Goal: Task Accomplishment & Management: Manage account settings

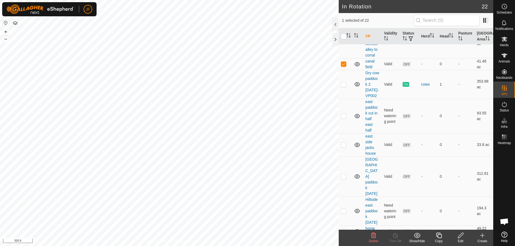
scroll to position [407, 0]
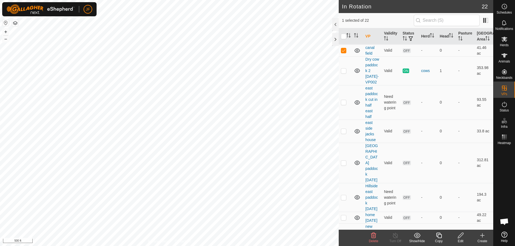
checkbox input "false"
checkbox input "true"
click at [365, 55] on link "canal field" at bounding box center [369, 50] width 9 height 10
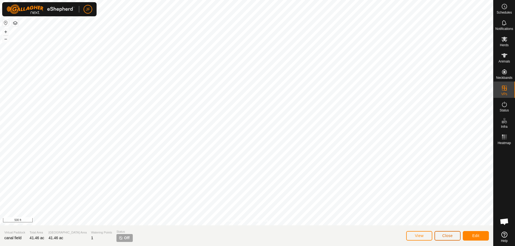
click at [447, 232] on button "Close" at bounding box center [447, 236] width 26 height 10
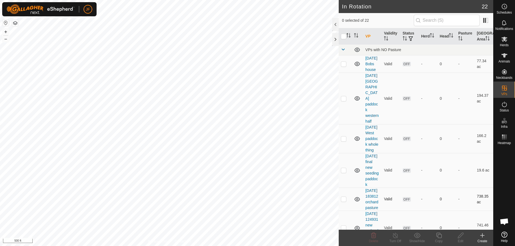
checkbox input "true"
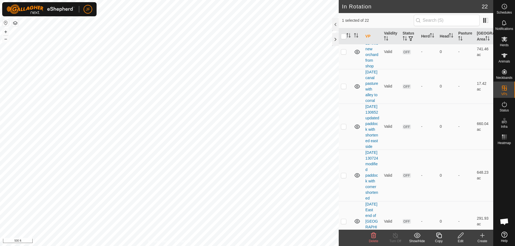
scroll to position [352, 0]
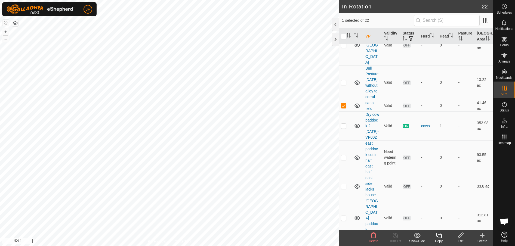
click at [460, 236] on icon at bounding box center [460, 235] width 7 height 7
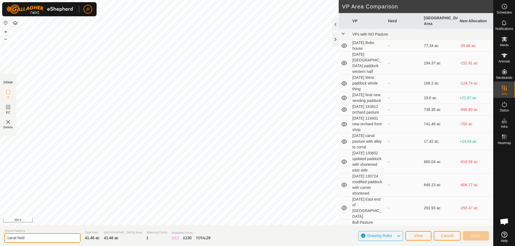
click at [44, 240] on input "canal field" at bounding box center [42, 238] width 76 height 10
type input "canal field from road"
click at [479, 235] on span "Save" at bounding box center [475, 236] width 9 height 4
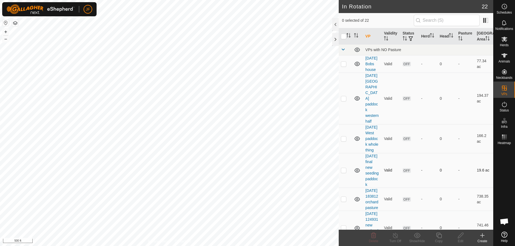
checkbox input "true"
click at [437, 236] on icon at bounding box center [438, 235] width 5 height 5
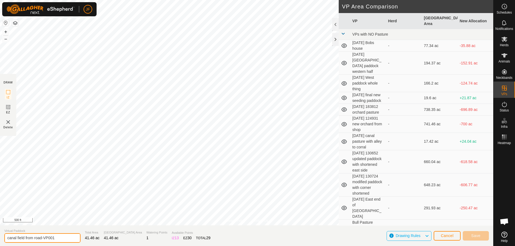
click at [27, 236] on input "canal field from road-VP001" at bounding box center [42, 238] width 76 height 10
click at [60, 236] on input "canal field from road-VP001" at bounding box center [42, 238] width 76 height 10
click at [61, 239] on input "canal field [DATE]" at bounding box center [42, 238] width 76 height 10
click at [43, 235] on input "canal field [DATE]" at bounding box center [42, 238] width 76 height 10
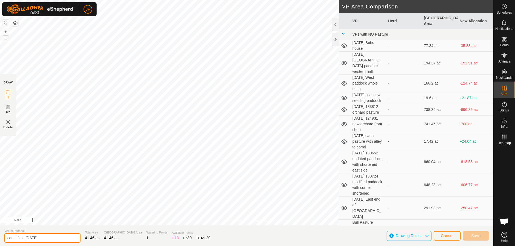
type input "canal field [DATE]"
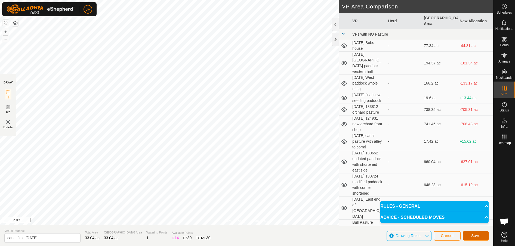
click at [478, 236] on span "Save" at bounding box center [475, 236] width 9 height 4
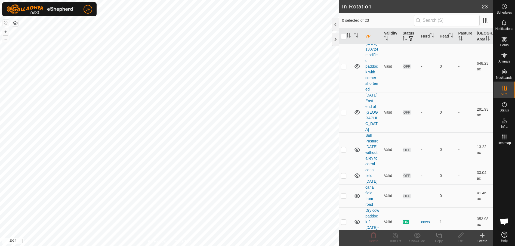
scroll to position [349, 0]
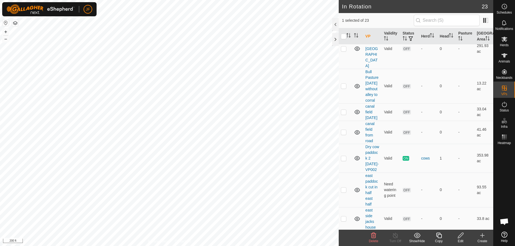
click at [375, 235] on icon at bounding box center [373, 235] width 5 height 5
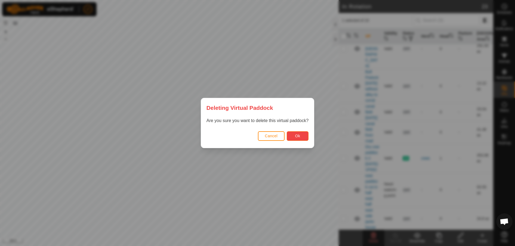
click at [295, 135] on span "Ok" at bounding box center [297, 136] width 5 height 4
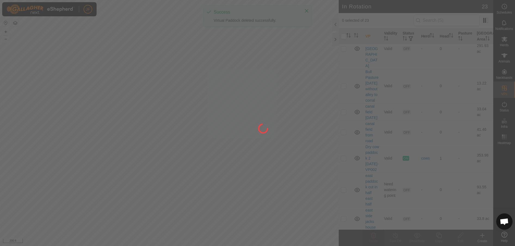
checkbox input "false"
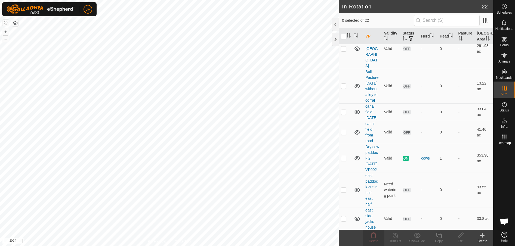
checkbox input "true"
click at [375, 235] on icon at bounding box center [373, 235] width 5 height 5
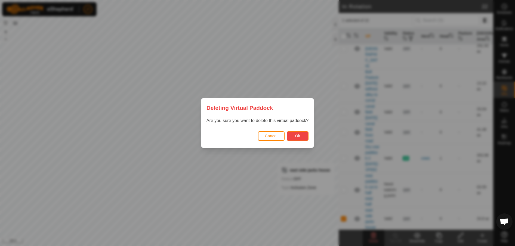
click at [294, 137] on button "Ok" at bounding box center [298, 136] width 22 height 10
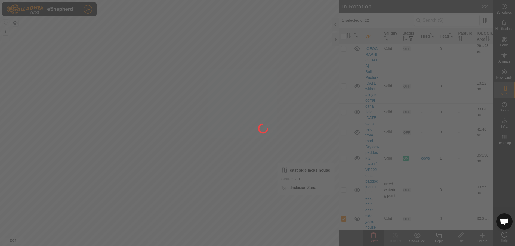
checkbox input "false"
click at [216, 185] on div "JF Schedules Notifications Herds Animals Neckbands VPs Status Infra Heatmap Hel…" at bounding box center [257, 123] width 515 height 246
checkbox input "true"
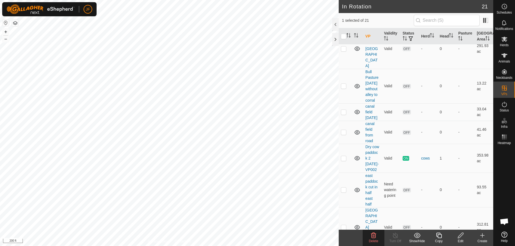
checkbox input "true"
checkbox input "false"
checkbox input "true"
checkbox input "false"
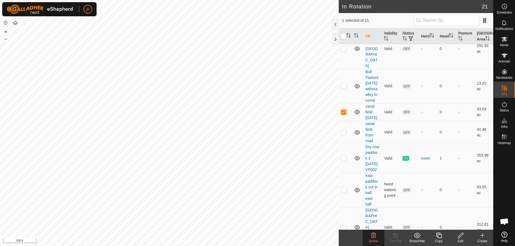
checkbox input "true"
checkbox input "false"
checkbox input "true"
checkbox input "false"
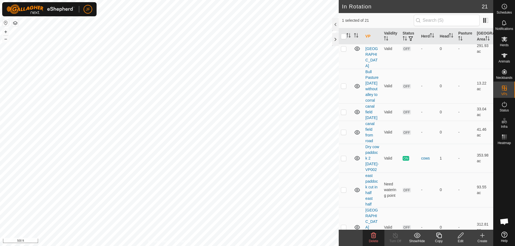
checkbox input "false"
checkbox input "true"
click at [0, 158] on html "JF Schedules Notifications Herds Animals Neckbands VPs Status Infra Heatmap Hel…" at bounding box center [257, 123] width 515 height 246
checkbox input "true"
checkbox input "false"
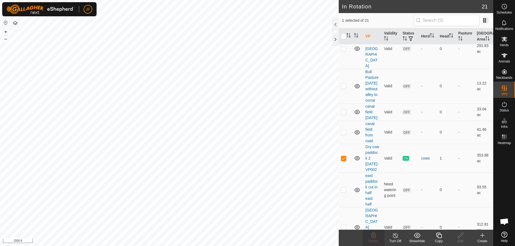
checkbox input "false"
checkbox input "true"
click at [462, 235] on icon at bounding box center [459, 235] width 5 height 5
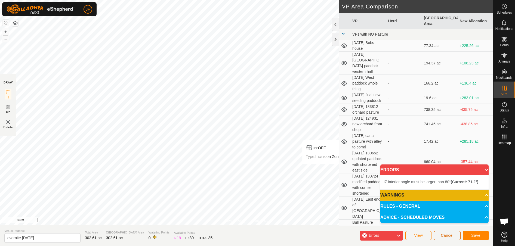
click at [449, 235] on span "Cancel" at bounding box center [446, 235] width 13 height 4
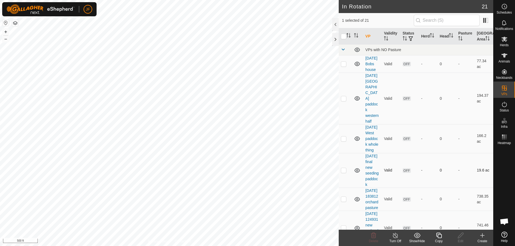
checkbox input "false"
checkbox input "true"
checkbox input "false"
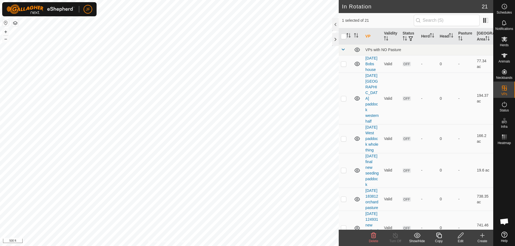
click at [373, 239] on div "Delete" at bounding box center [373, 241] width 22 height 5
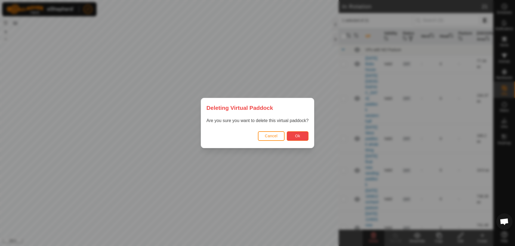
click at [296, 135] on span "Ok" at bounding box center [297, 136] width 5 height 4
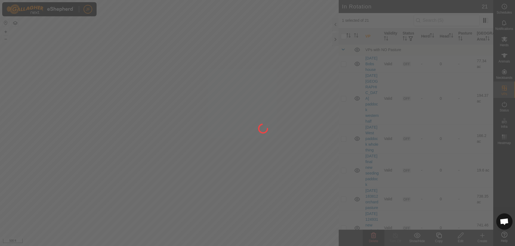
checkbox input "false"
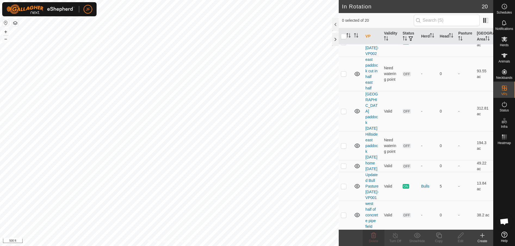
scroll to position [494, 0]
checkbox input "true"
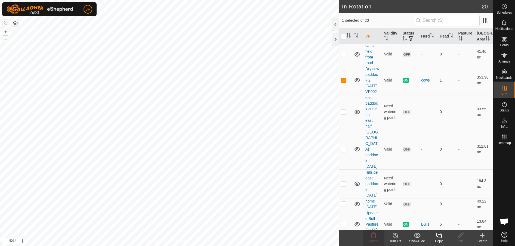
scroll to position [426, 0]
click at [426, 84] on div "cows" at bounding box center [428, 81] width 14 height 6
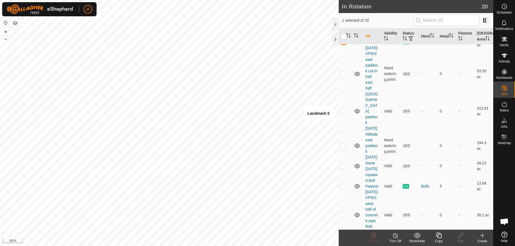
scroll to position [484, 0]
click at [437, 235] on icon at bounding box center [438, 235] width 7 height 7
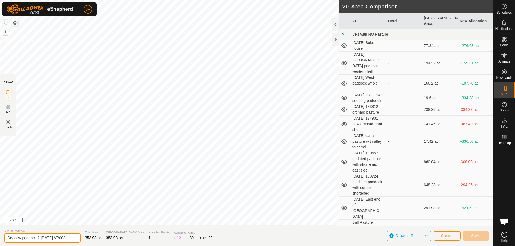
click at [50, 239] on input "Dry cow paddock 2 [DATE]-VP003" at bounding box center [42, 238] width 76 height 10
type input "3"
click at [50, 239] on input "text" at bounding box center [42, 237] width 76 height 11
type input "corral [DATE]"
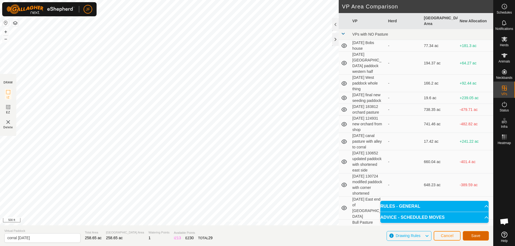
click at [469, 234] on button "Save" at bounding box center [475, 236] width 26 height 10
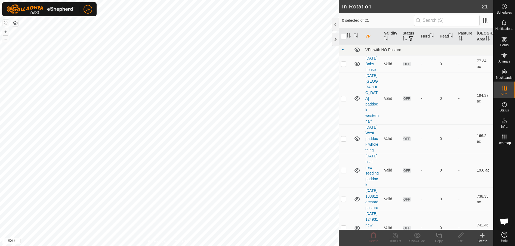
checkbox input "true"
click at [503, 106] on icon at bounding box center [504, 104] width 7 height 7
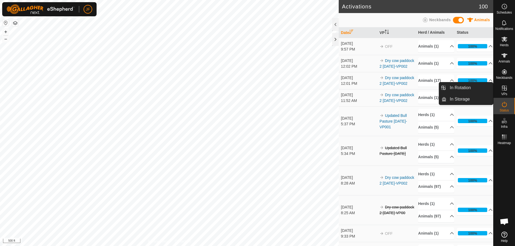
click at [503, 89] on icon at bounding box center [504, 88] width 7 height 7
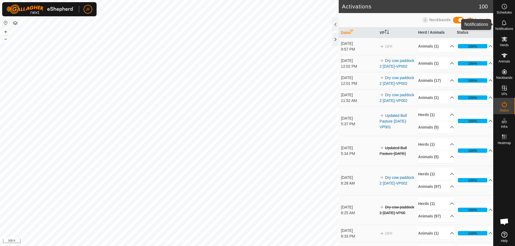
click at [507, 27] on span "Notifications" at bounding box center [504, 28] width 18 height 3
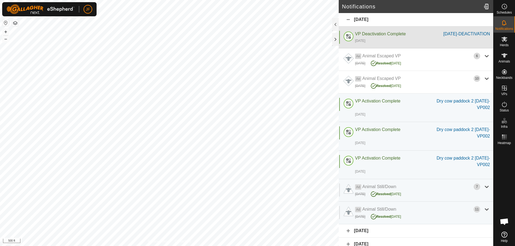
click at [352, 41] on div "Notifications [DATE] VP Deactivation Complete [DATE]-DEACTIVATION [DATE] [DATE]…" at bounding box center [246, 123] width 493 height 246
click at [352, 41] on div at bounding box center [348, 37] width 13 height 13
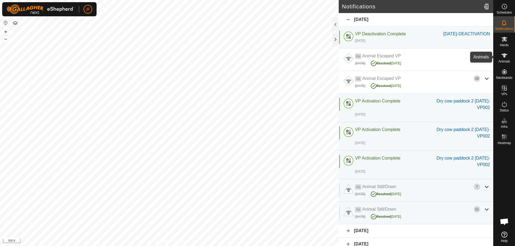
click at [509, 56] on div "Animals" at bounding box center [503, 57] width 21 height 16
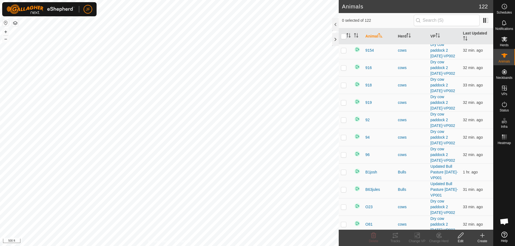
scroll to position [1918, 0]
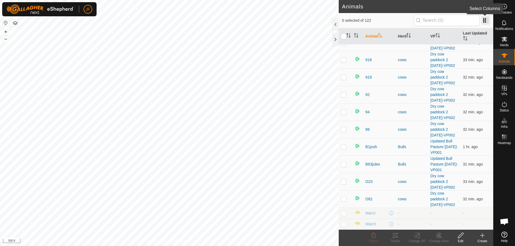
click at [483, 21] on span at bounding box center [485, 20] width 9 height 9
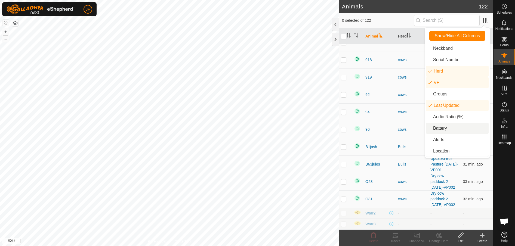
click at [439, 125] on li "Battery" at bounding box center [457, 128] width 63 height 11
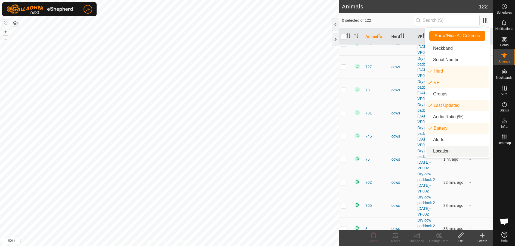
scroll to position [1931, 0]
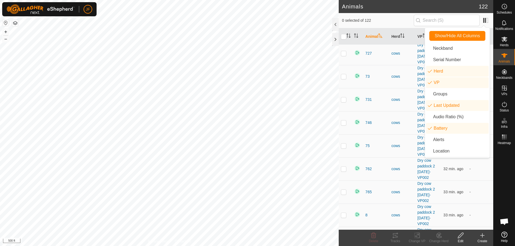
click at [497, 174] on div at bounding box center [503, 188] width 21 height 83
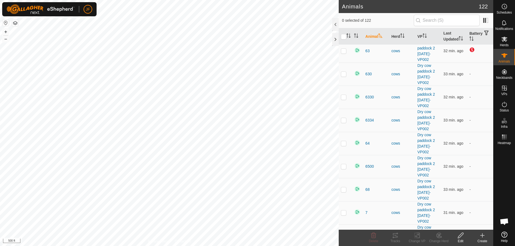
scroll to position [1699, 0]
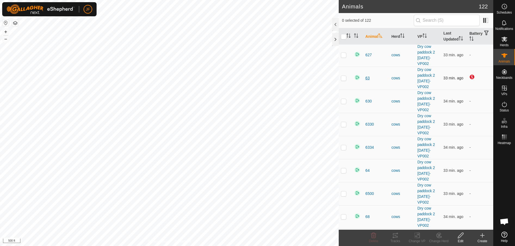
click at [367, 77] on span "63" at bounding box center [367, 78] width 4 height 6
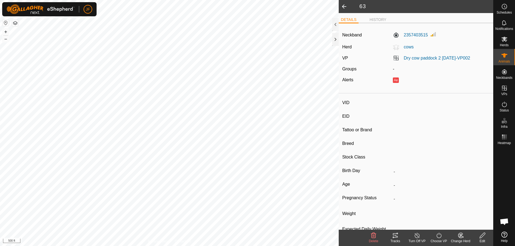
type input "63"
type input "-"
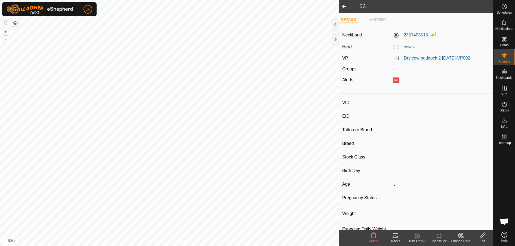
type input "0 kg"
type input "-"
click at [394, 78] on button "Ae" at bounding box center [396, 79] width 6 height 5
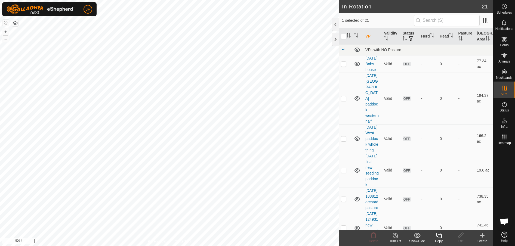
checkbox input "false"
click at [503, 58] on icon at bounding box center [504, 55] width 7 height 7
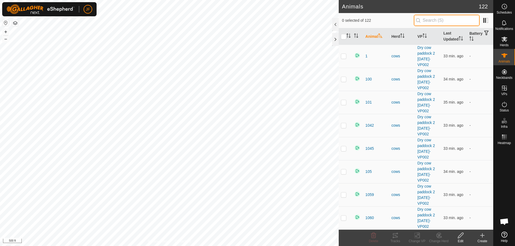
click at [441, 17] on input "text" at bounding box center [446, 20] width 66 height 11
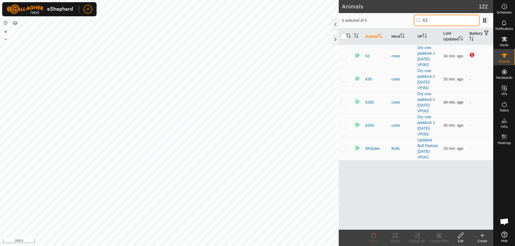
type input "63"
click at [366, 55] on span "63" at bounding box center [367, 56] width 4 height 6
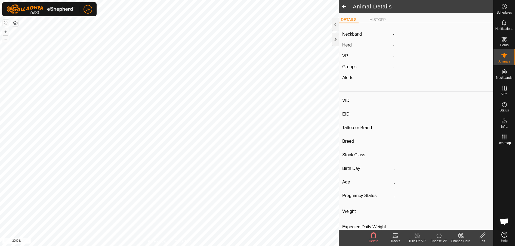
type input "63"
type input "-"
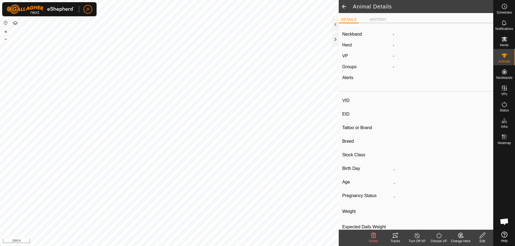
type input "0 kg"
type input "-"
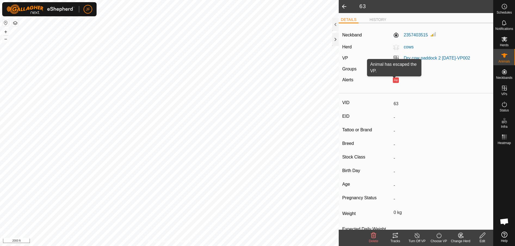
click at [393, 81] on button "Ae" at bounding box center [396, 79] width 6 height 5
click at [395, 82] on button "Ae" at bounding box center [396, 79] width 6 height 5
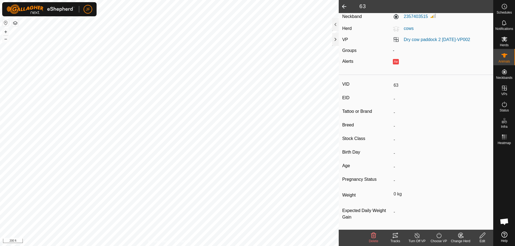
scroll to position [19, 0]
click at [505, 54] on icon at bounding box center [504, 55] width 6 height 4
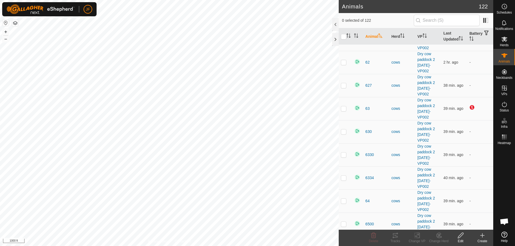
scroll to position [1676, 0]
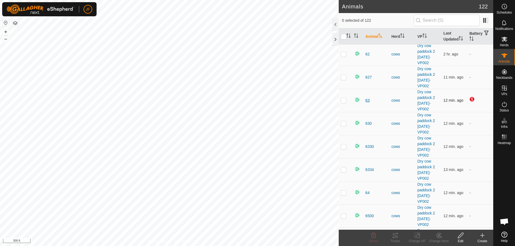
click at [367, 100] on span "63" at bounding box center [367, 101] width 4 height 6
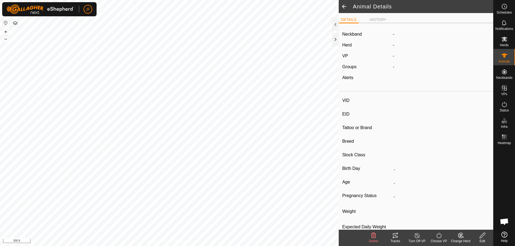
type input "63"
type input "-"
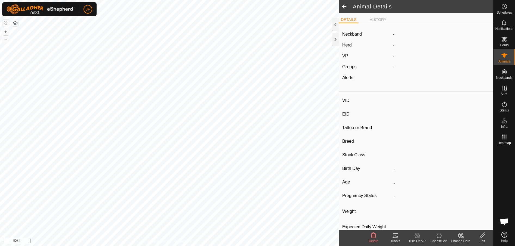
type input "0 kg"
type input "-"
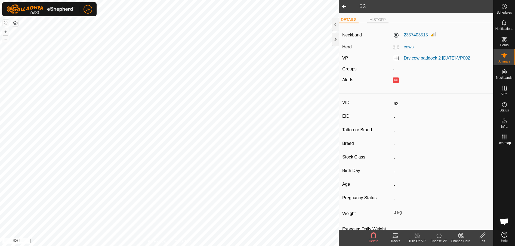
click at [373, 18] on li "HISTORY" at bounding box center [377, 20] width 21 height 7
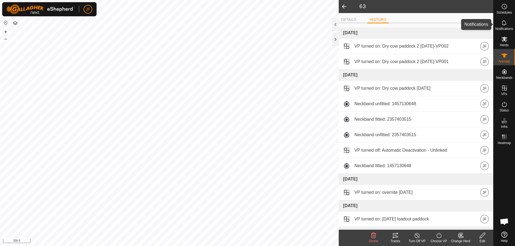
click at [503, 24] on icon at bounding box center [504, 23] width 7 height 7
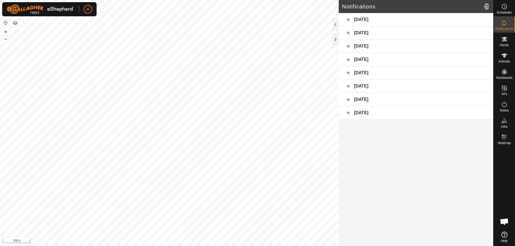
click at [365, 18] on div "[DATE]" at bounding box center [415, 19] width 154 height 13
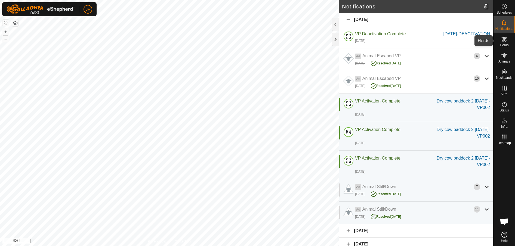
click at [502, 44] on span "Herds" at bounding box center [503, 44] width 9 height 3
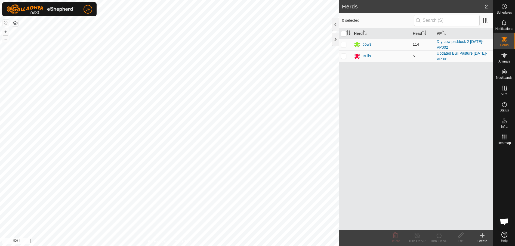
click at [366, 45] on div "cows" at bounding box center [366, 45] width 9 height 6
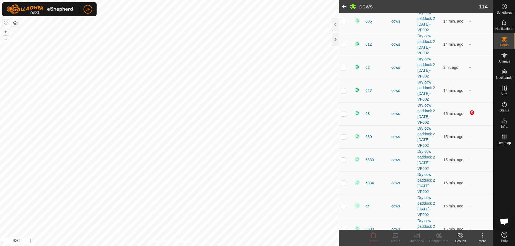
scroll to position [1671, 0]
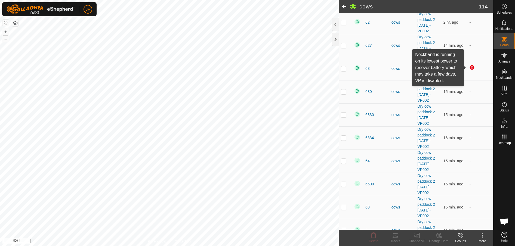
click at [469, 66] on div at bounding box center [472, 68] width 7 height 7
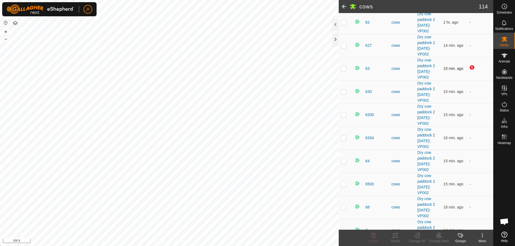
click at [469, 66] on div at bounding box center [472, 68] width 7 height 7
